Goal: Navigation & Orientation: Understand site structure

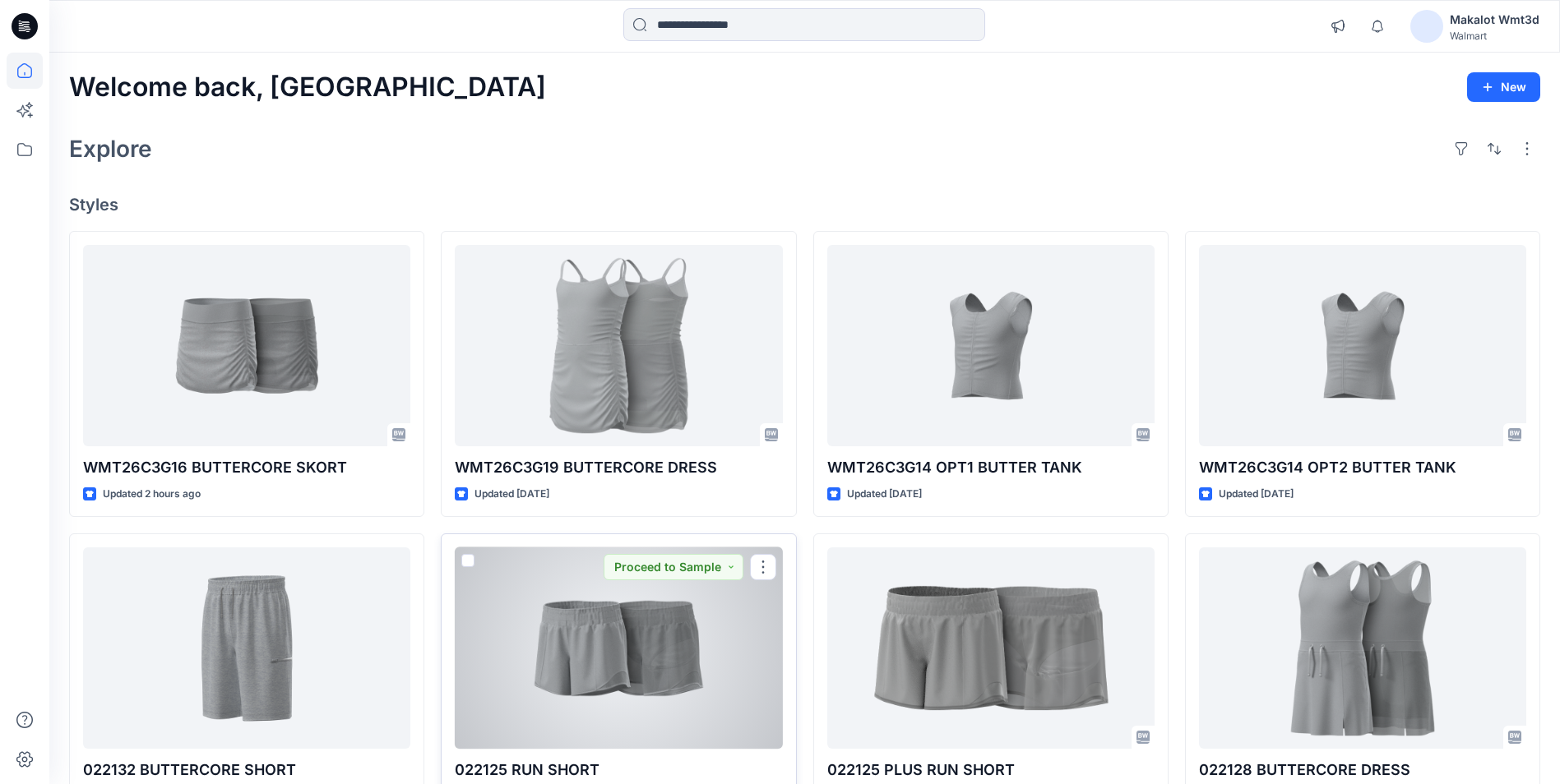
scroll to position [246, 0]
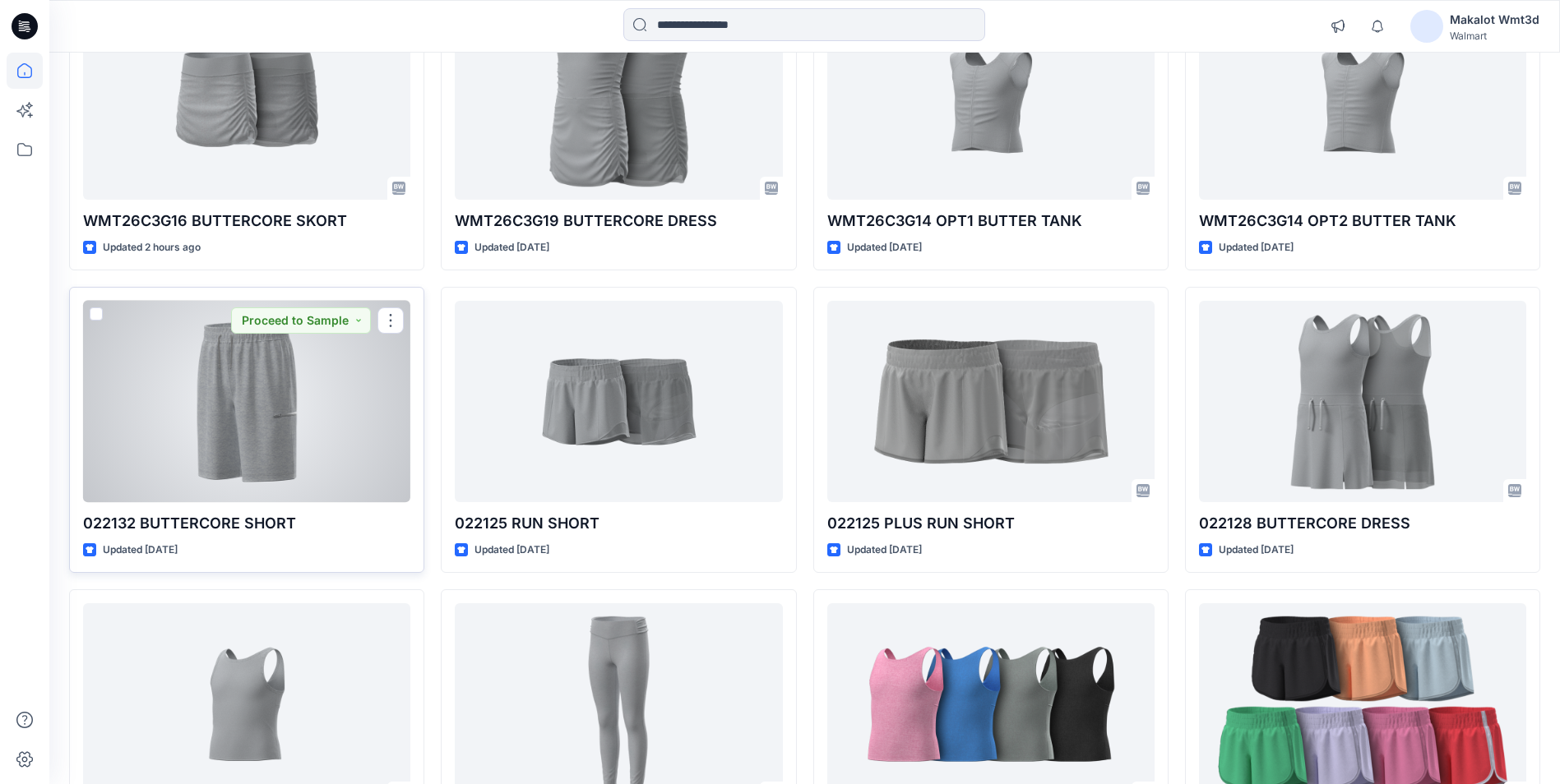
click at [355, 442] on div at bounding box center [246, 400] width 327 height 201
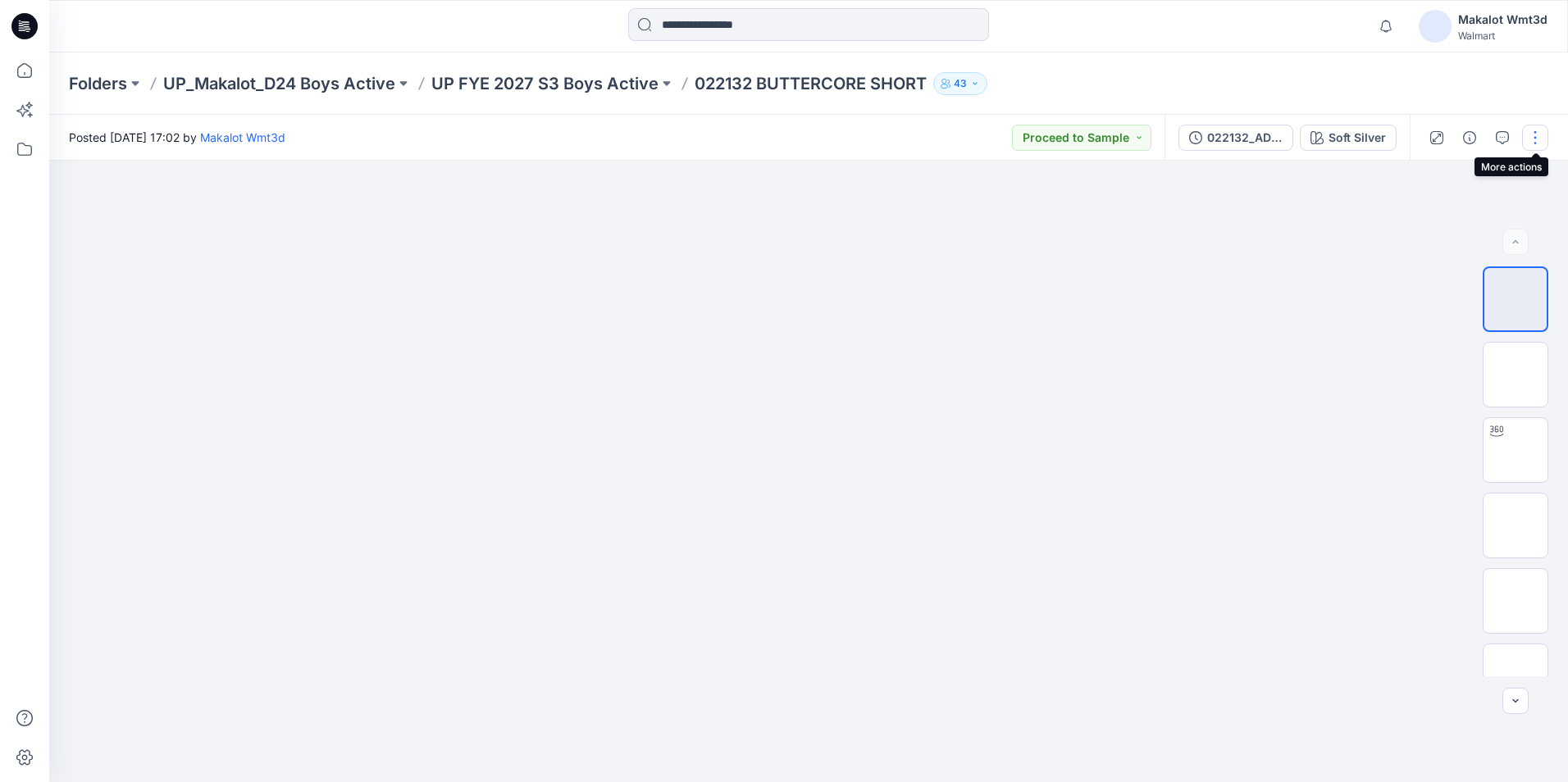
click at [1534, 146] on button "button" at bounding box center [1535, 138] width 27 height 27
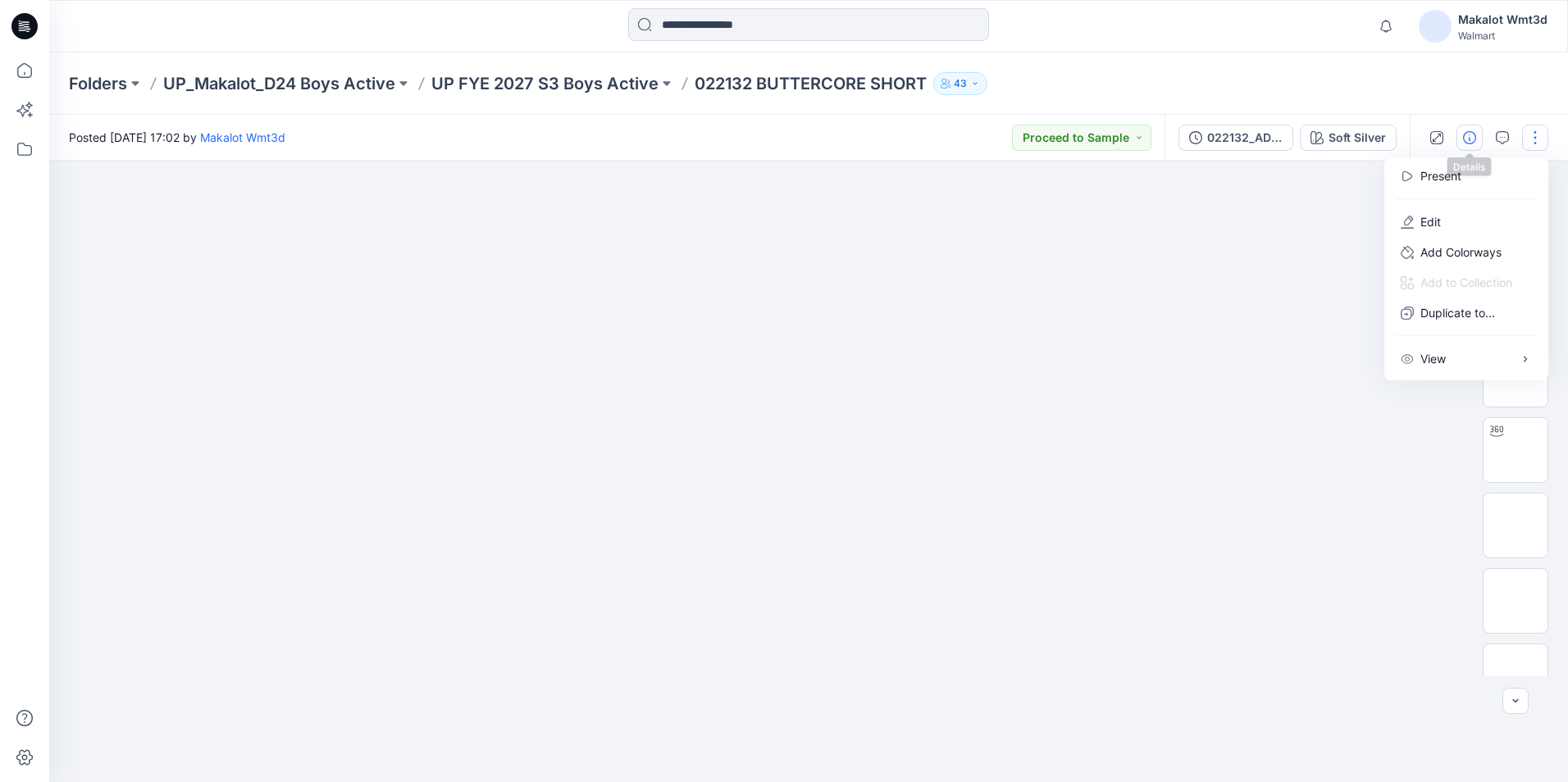
click at [1475, 140] on icon "button" at bounding box center [1469, 137] width 13 height 13
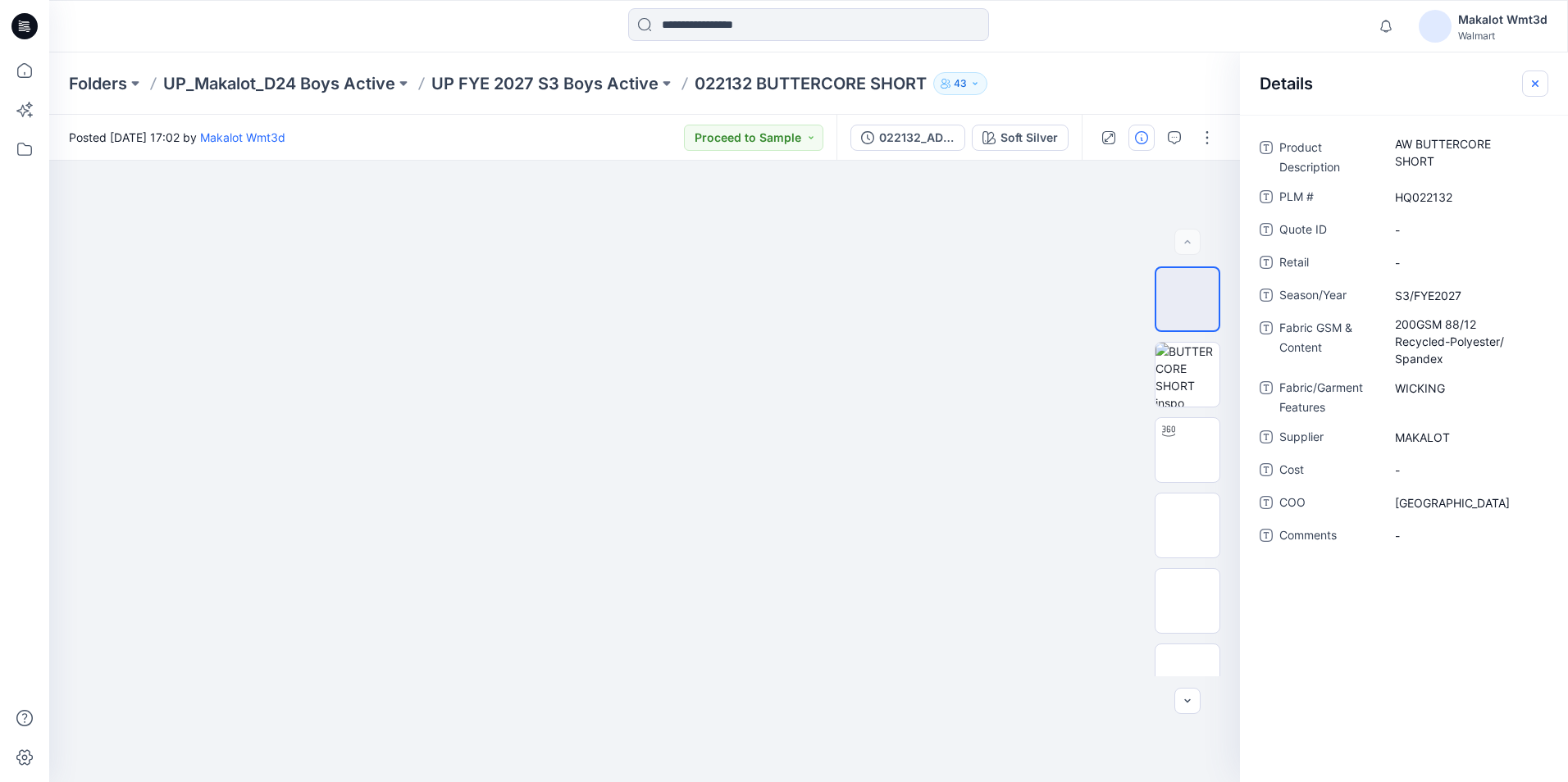
click at [1535, 85] on icon "button" at bounding box center [1534, 82] width 6 height 6
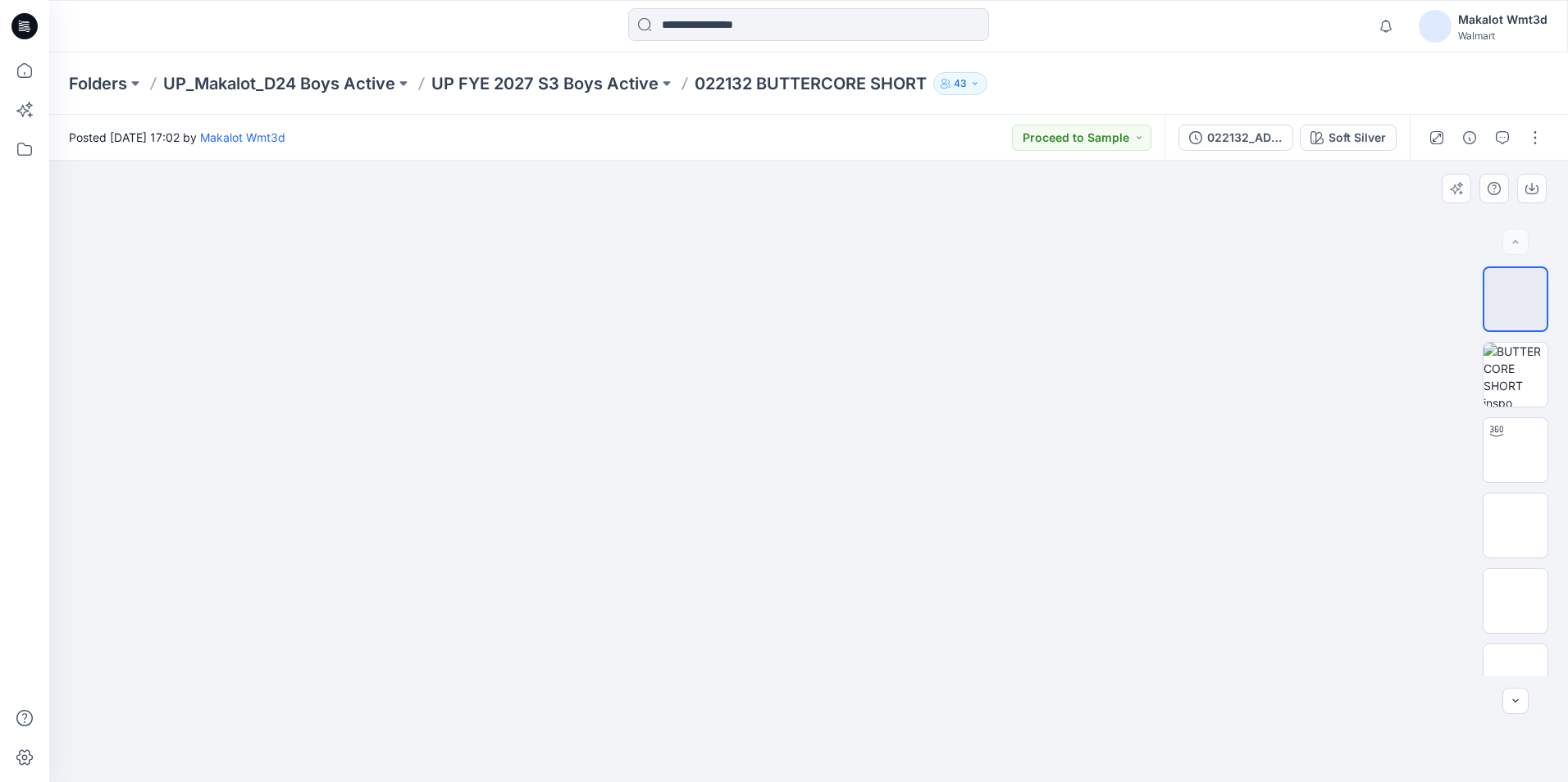
click at [1209, 562] on div at bounding box center [809, 471] width 1519 height 621
click at [272, 78] on p "UP_Makalot_D24 Boys Active" at bounding box center [279, 84] width 232 height 23
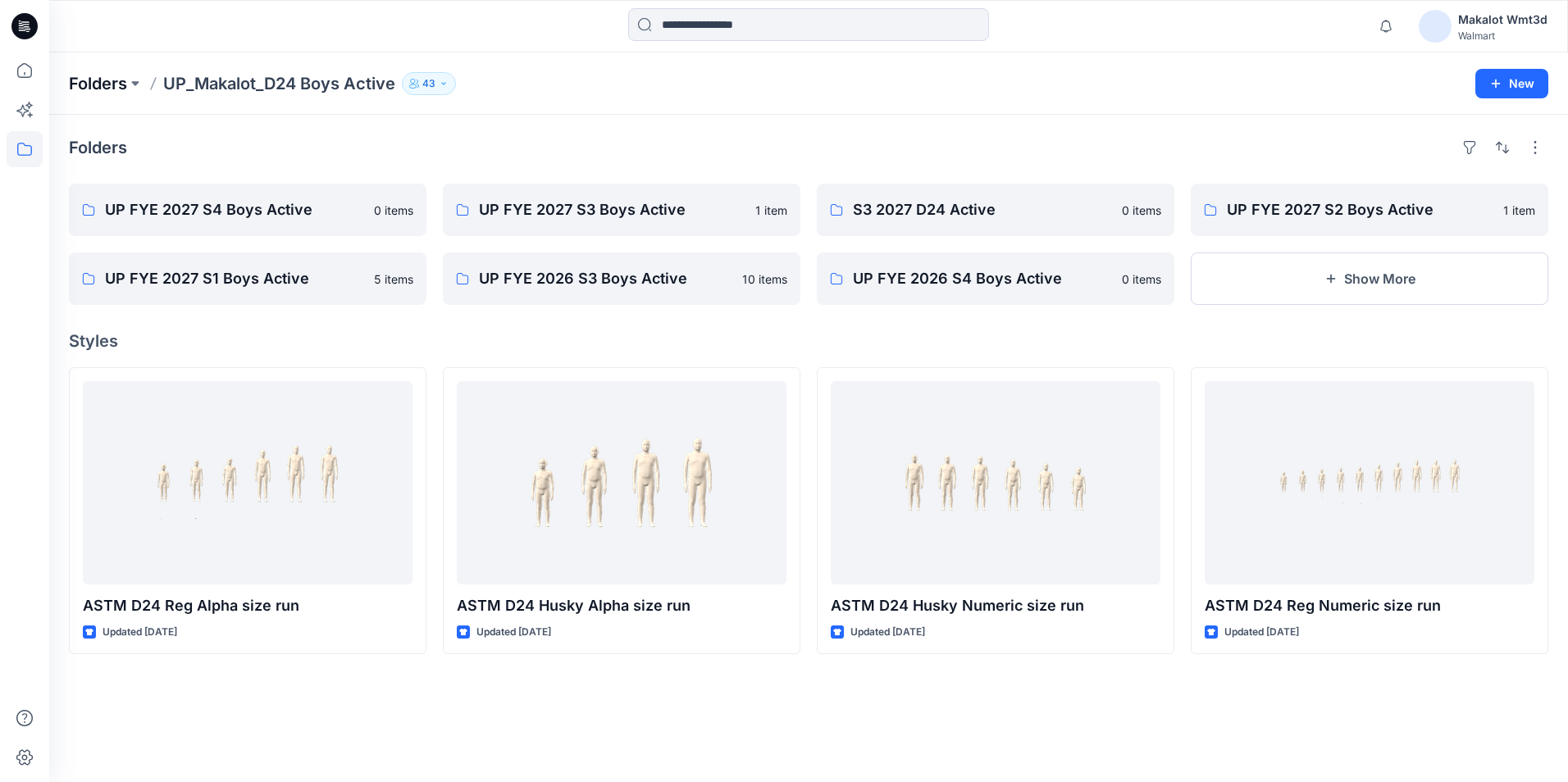
click at [79, 75] on p "Folders" at bounding box center [98, 84] width 58 height 23
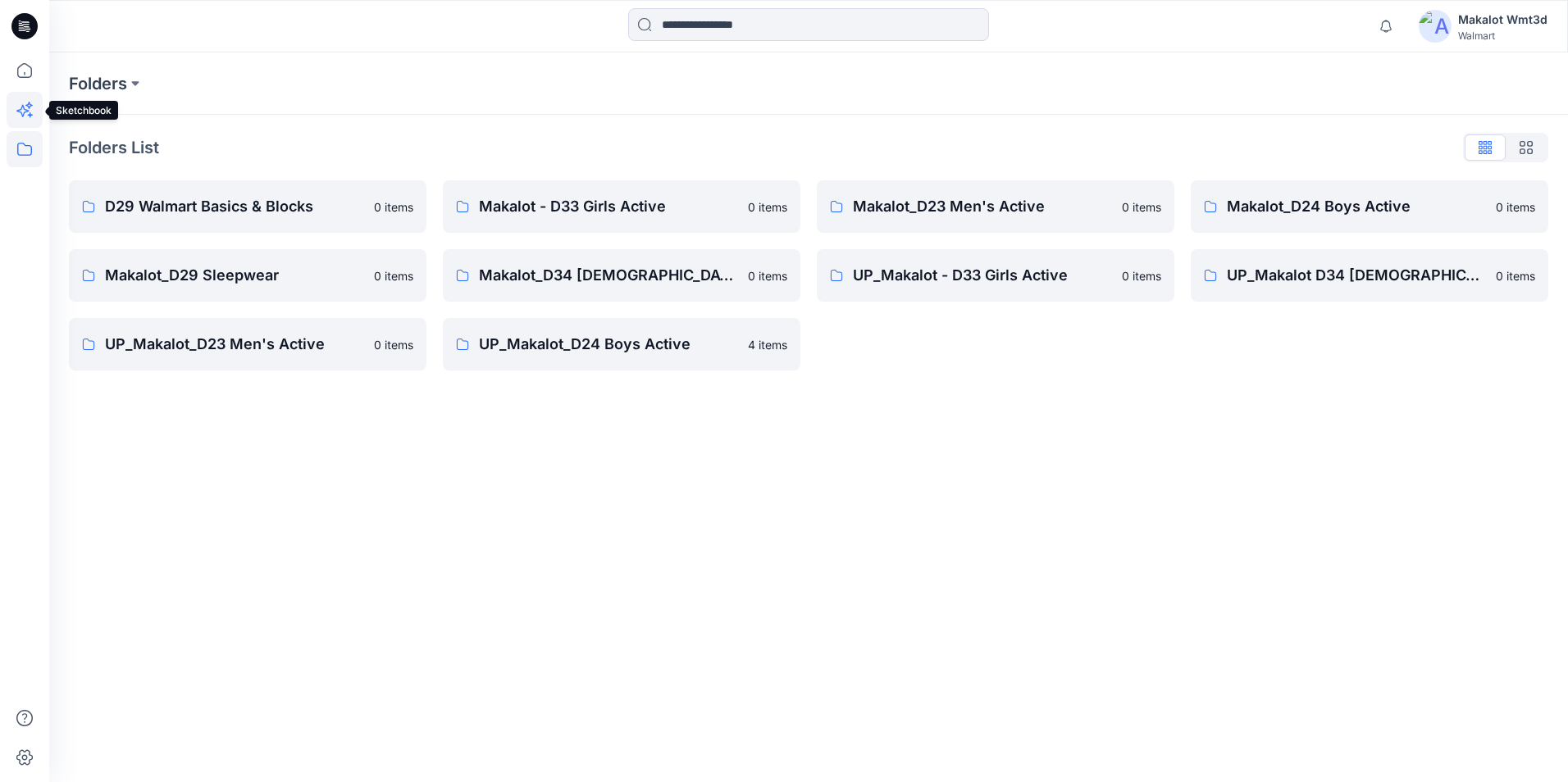
click at [21, 112] on icon at bounding box center [23, 111] width 12 height 12
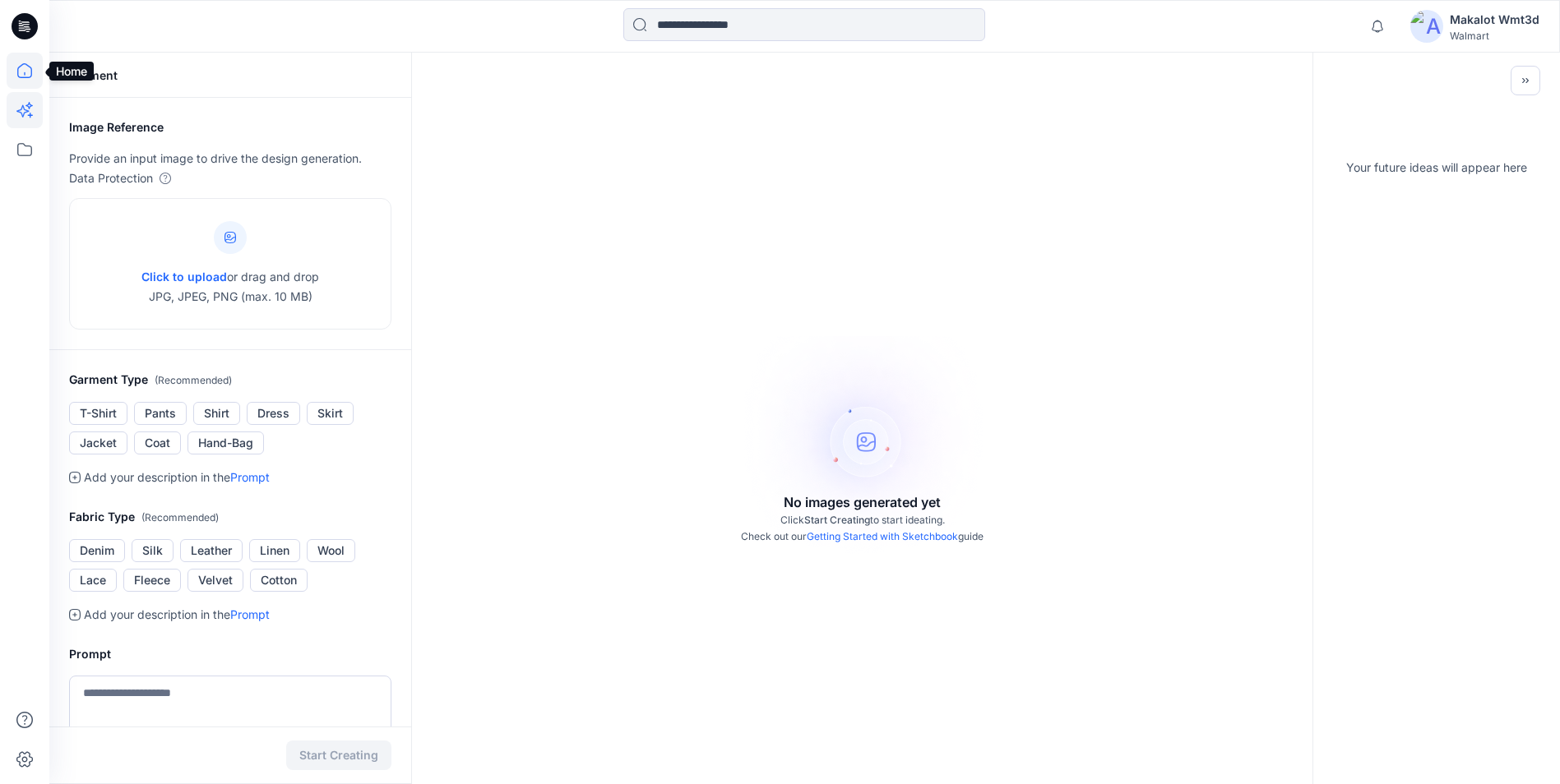
click at [16, 64] on icon at bounding box center [24, 70] width 36 height 36
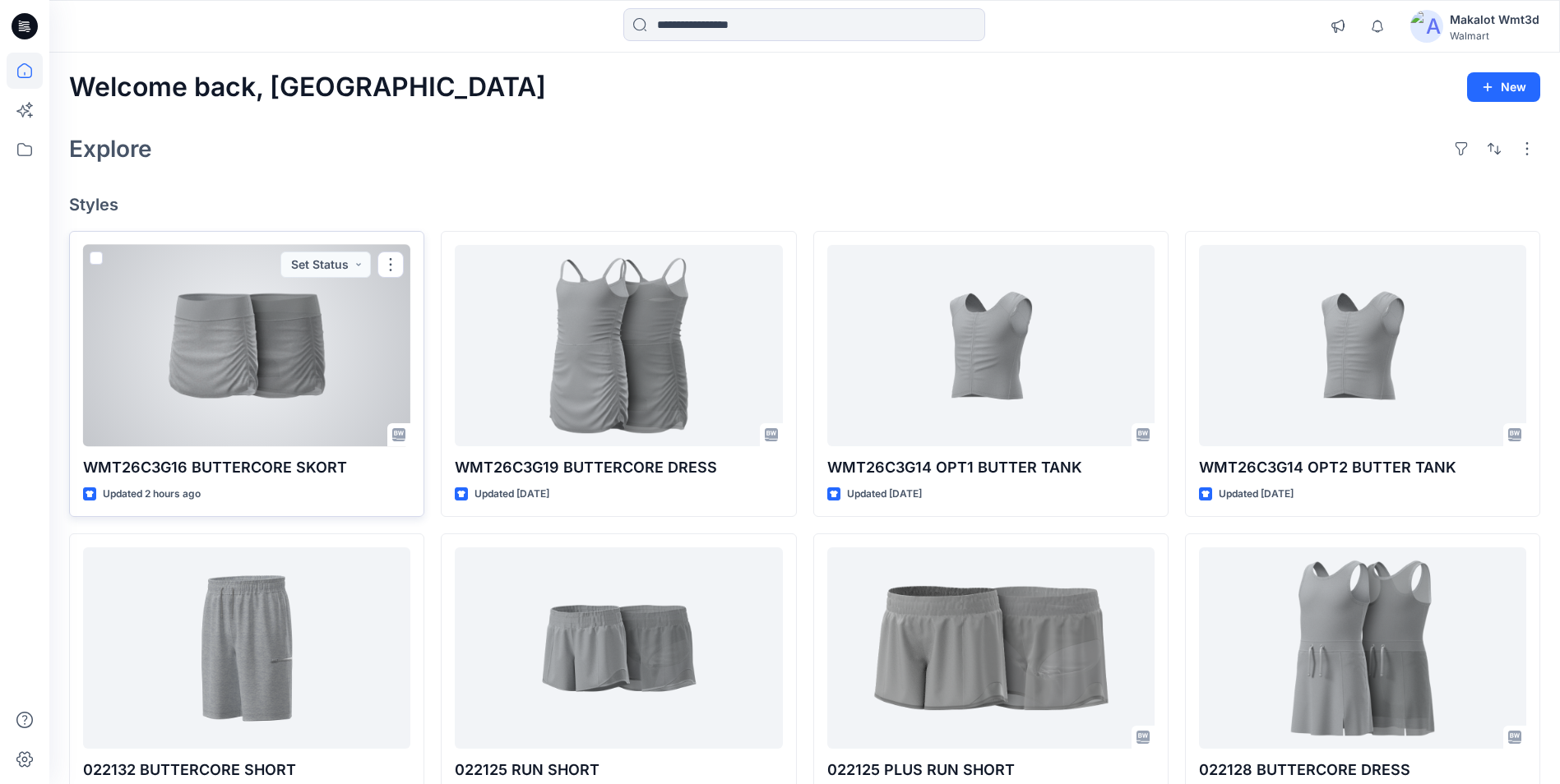
click at [224, 361] on div at bounding box center [246, 345] width 327 height 201
